Goal: Find specific page/section: Find specific page/section

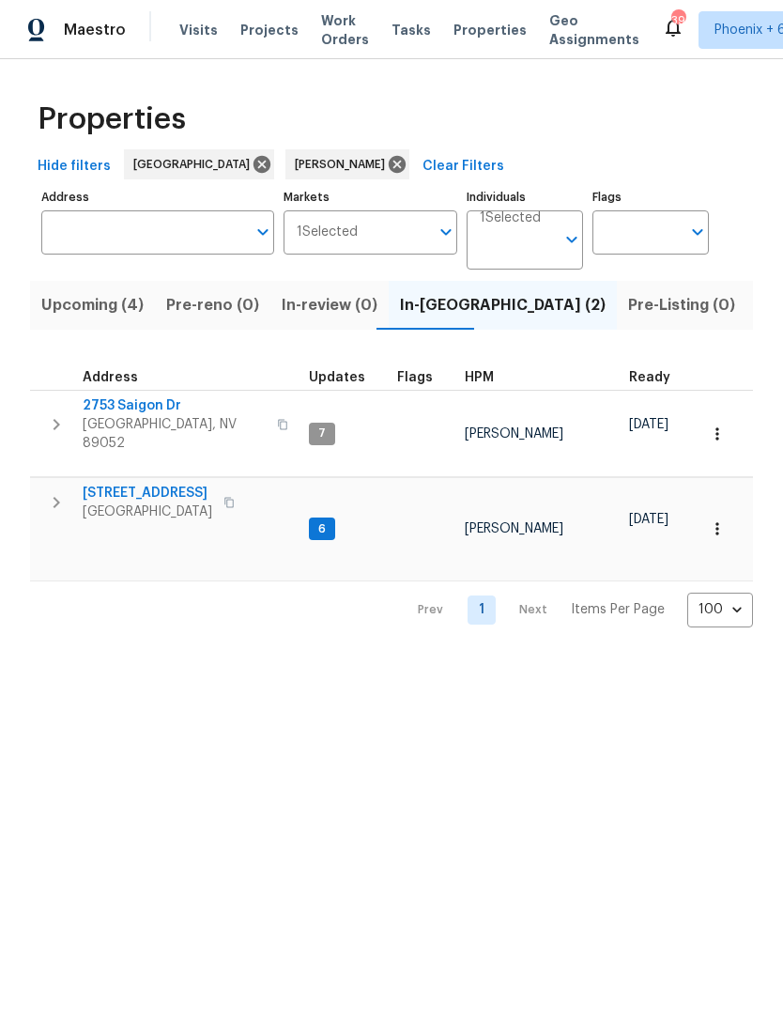
click at [120, 327] on button "Upcoming (4)" at bounding box center [92, 305] width 125 height 49
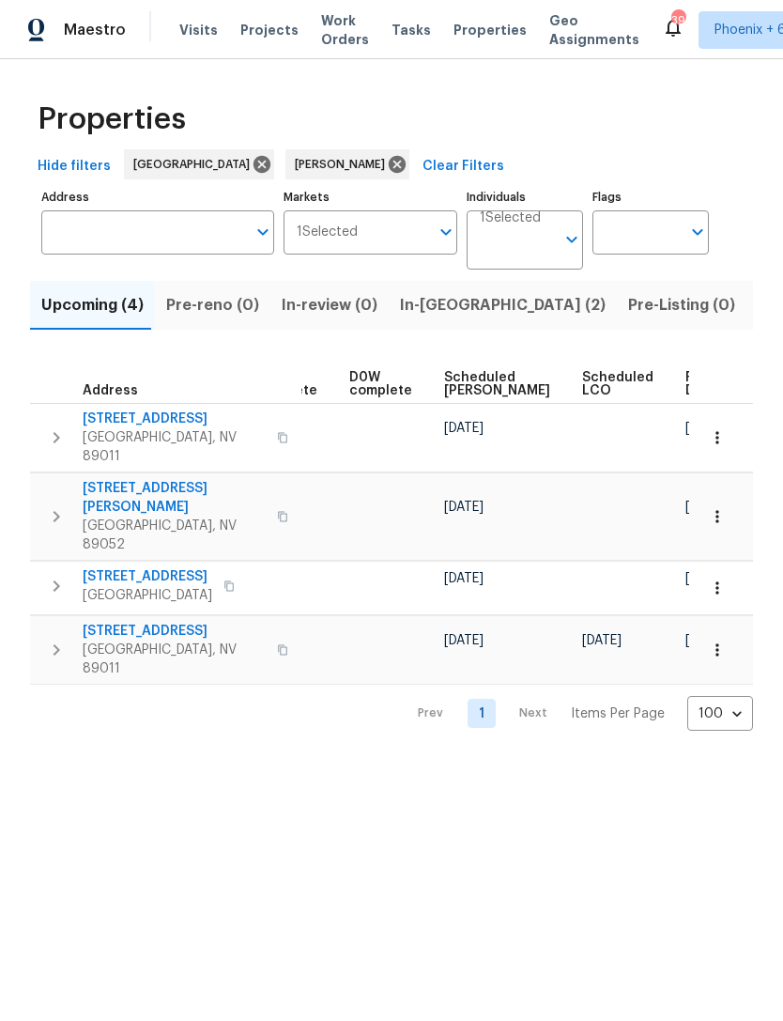
scroll to position [0, 470]
click at [686, 376] on span "Ready Date" at bounding box center [706, 384] width 41 height 26
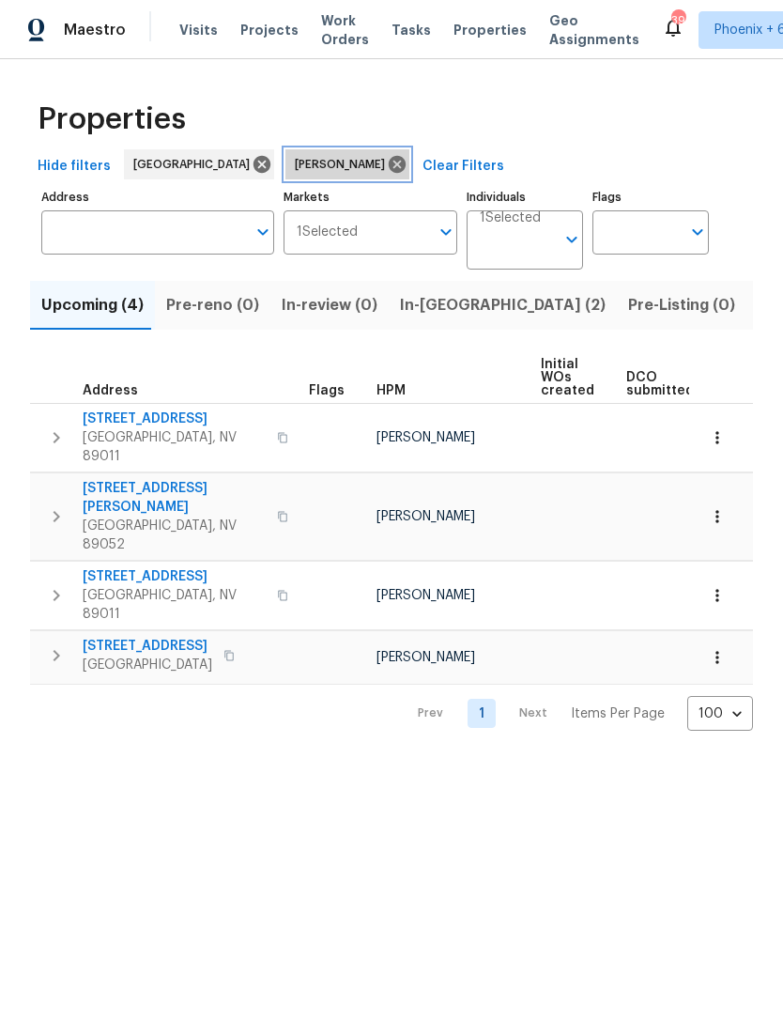
click at [389, 163] on icon at bounding box center [397, 164] width 17 height 17
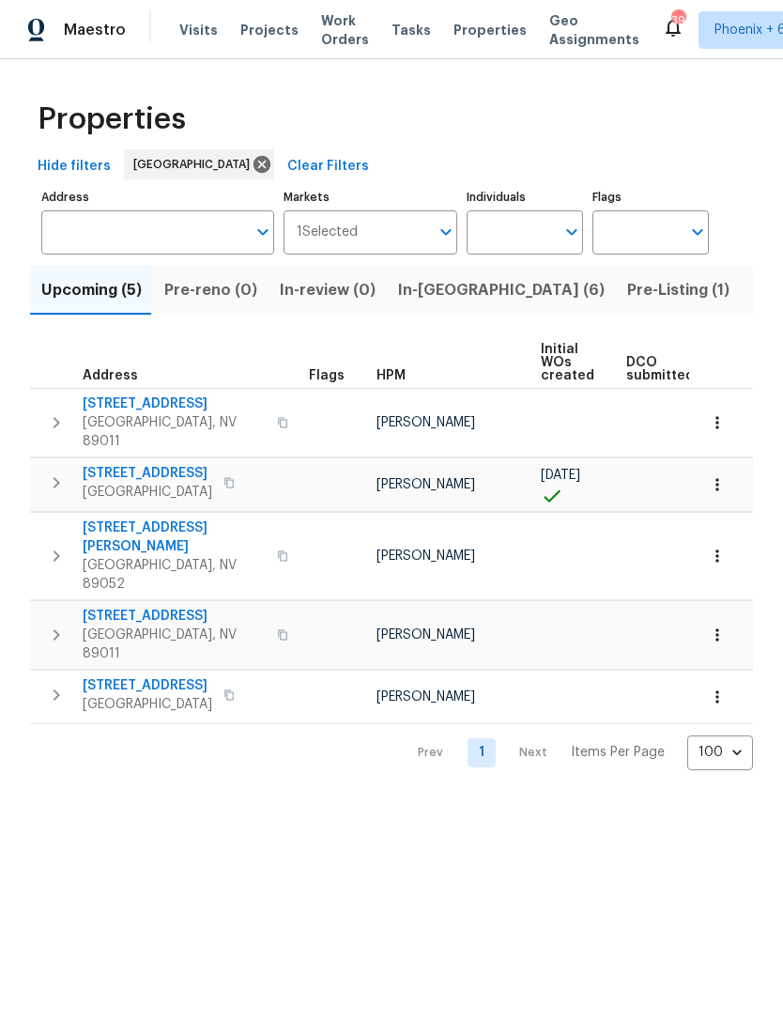
click at [510, 250] on input "Individuals" at bounding box center [511, 232] width 88 height 44
type input "[PERSON_NAME]"
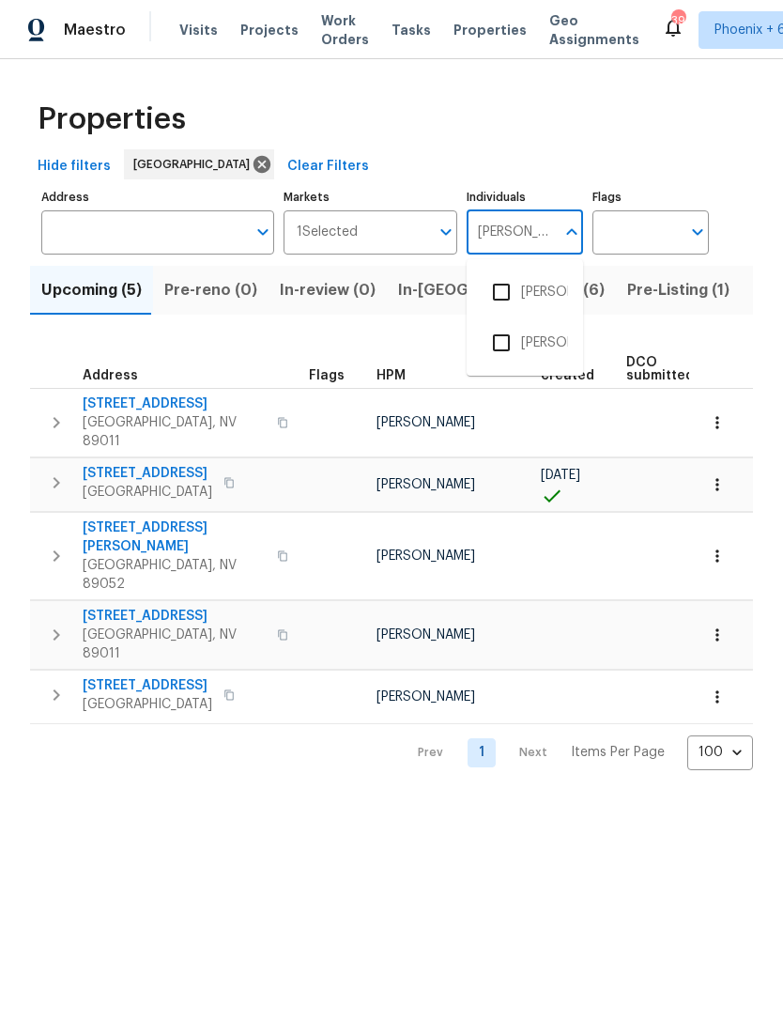
click at [499, 291] on input "checkbox" at bounding box center [501, 291] width 39 height 39
